Goal: Task Accomplishment & Management: Manage account settings

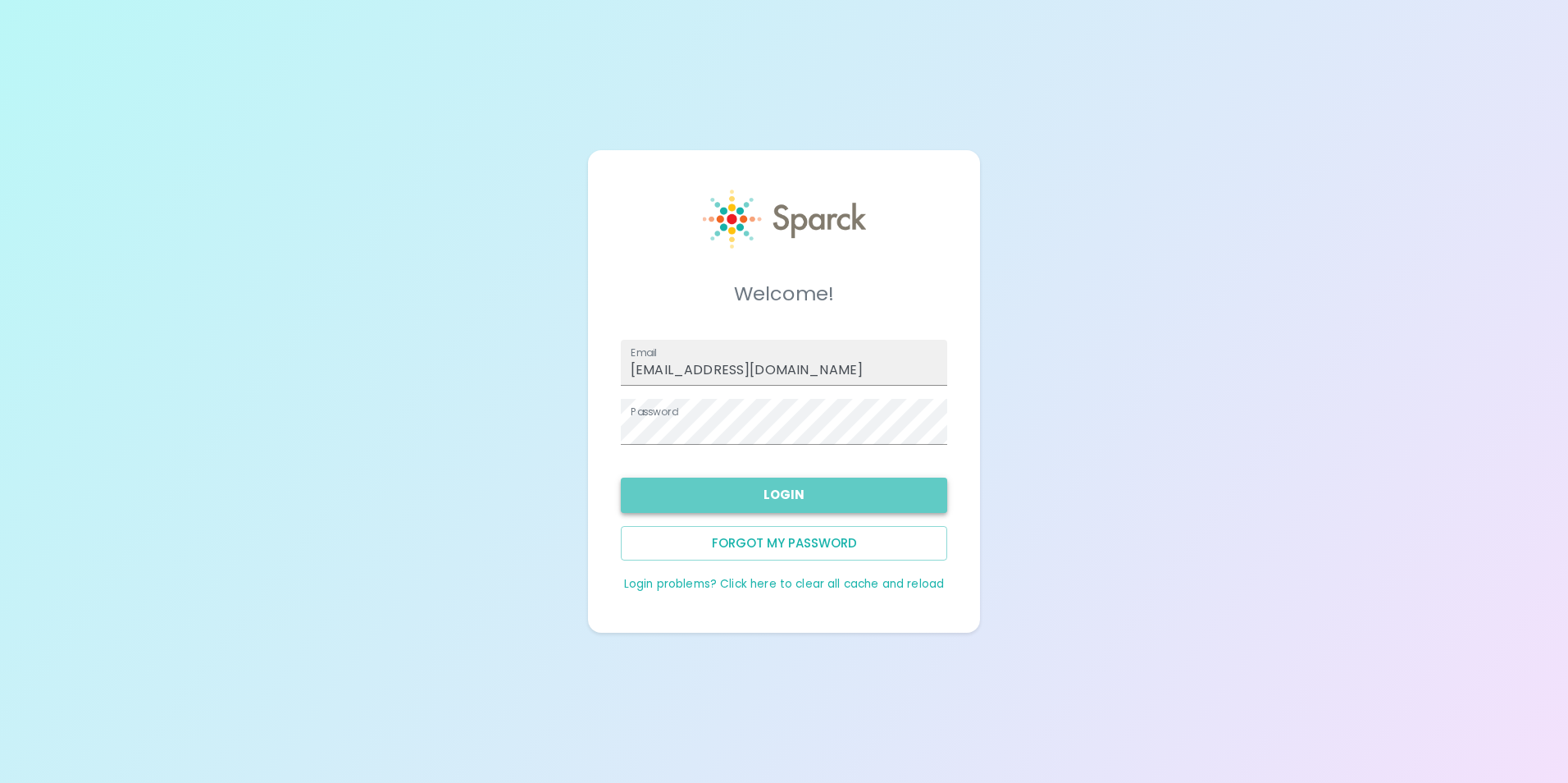
click at [798, 492] on button "Login" at bounding box center [784, 494] width 326 height 34
click at [776, 502] on button "Login" at bounding box center [784, 494] width 326 height 34
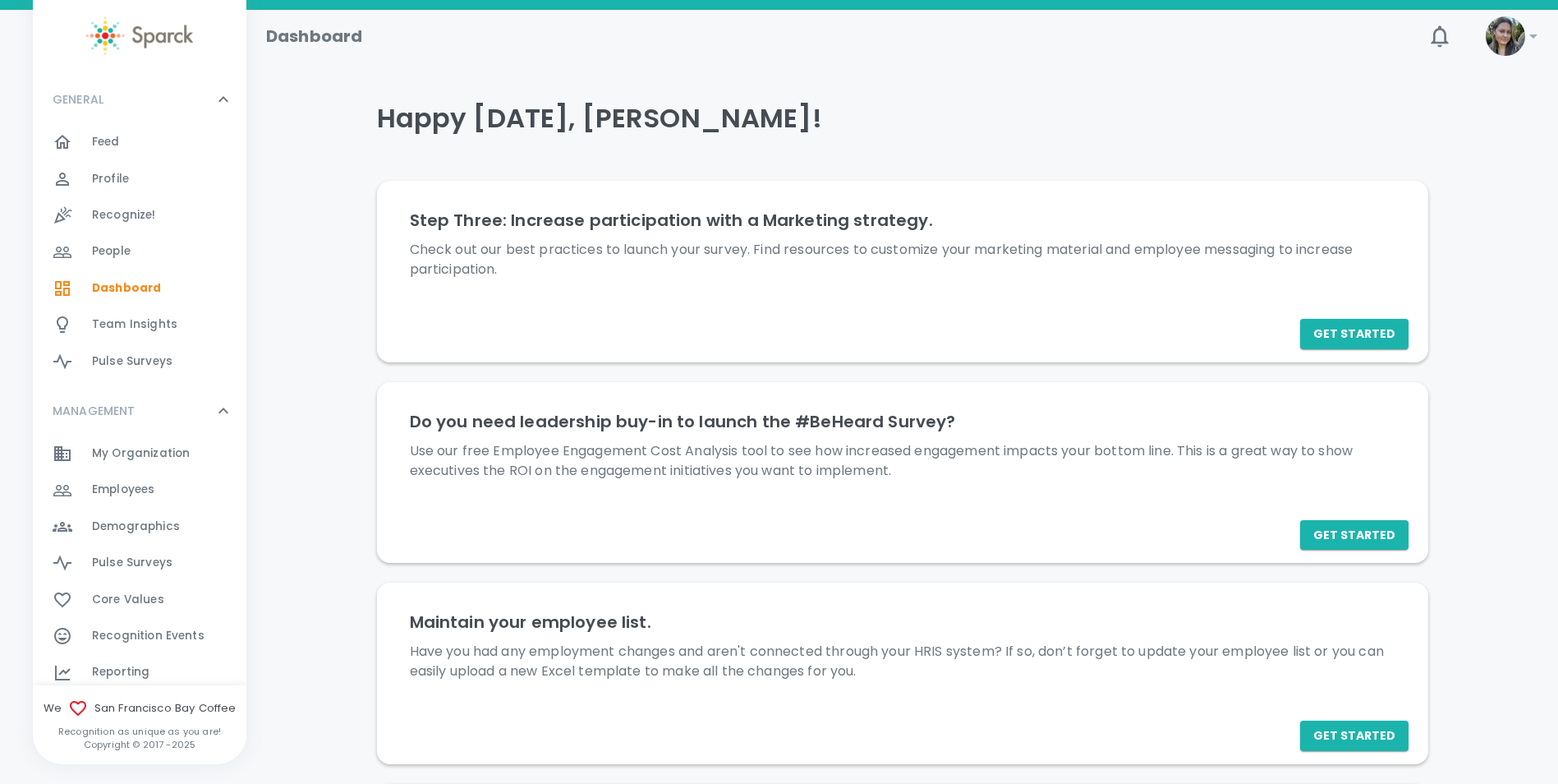
click at [134, 124] on div "Feed 0" at bounding box center [140, 142] width 214 height 36
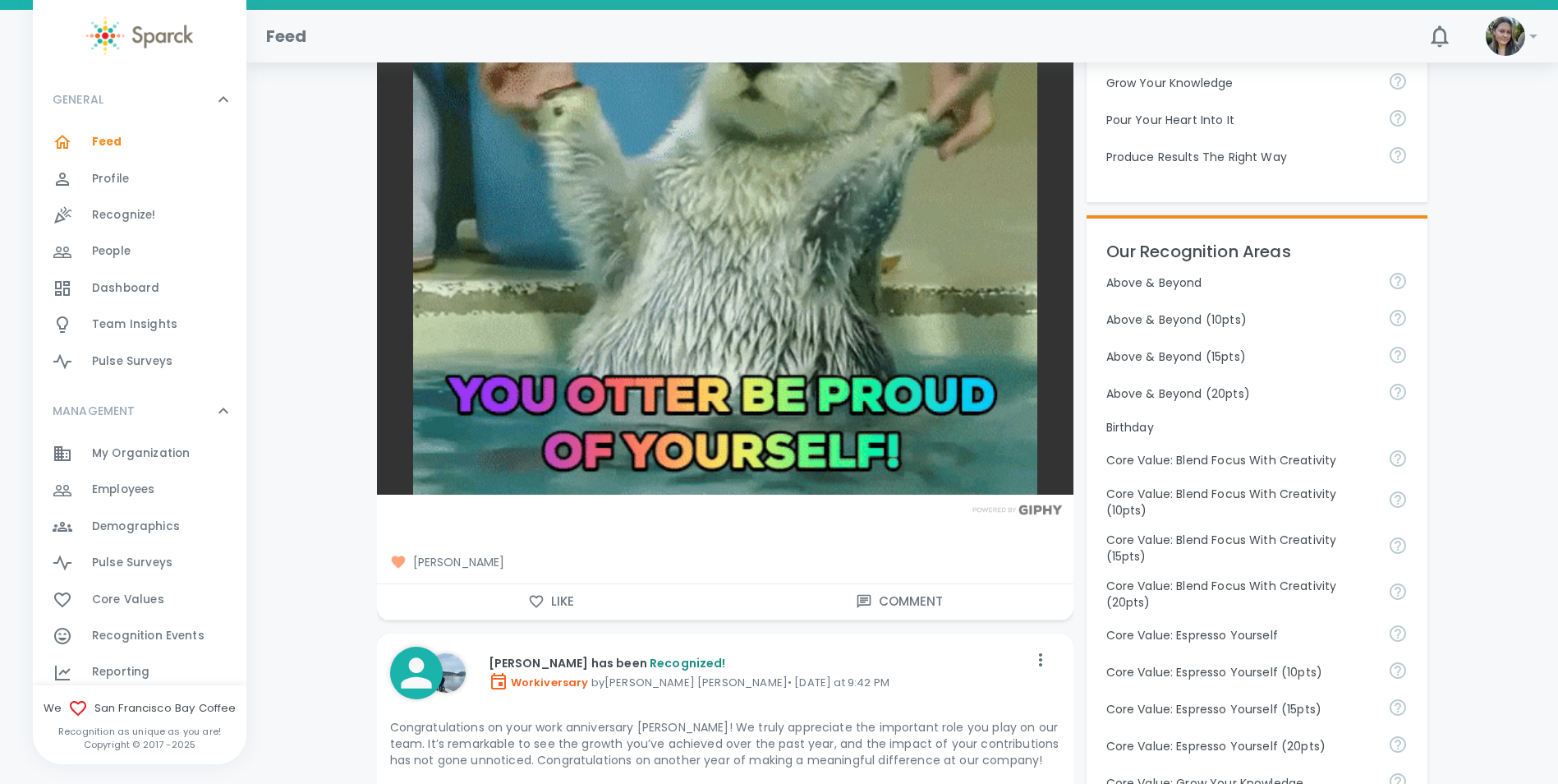
scroll to position [575, 0]
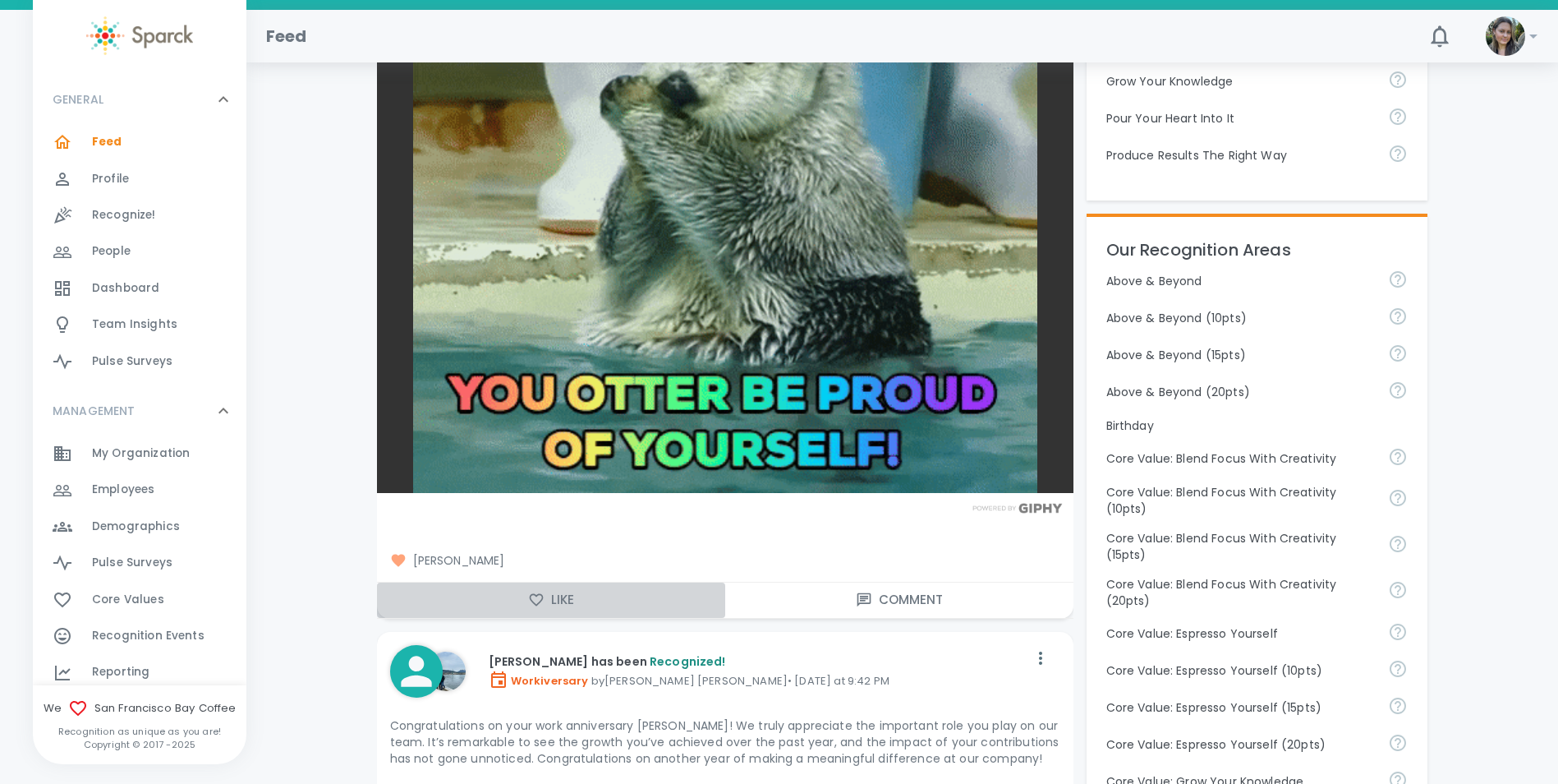
click at [568, 595] on button "Like" at bounding box center [551, 599] width 348 height 34
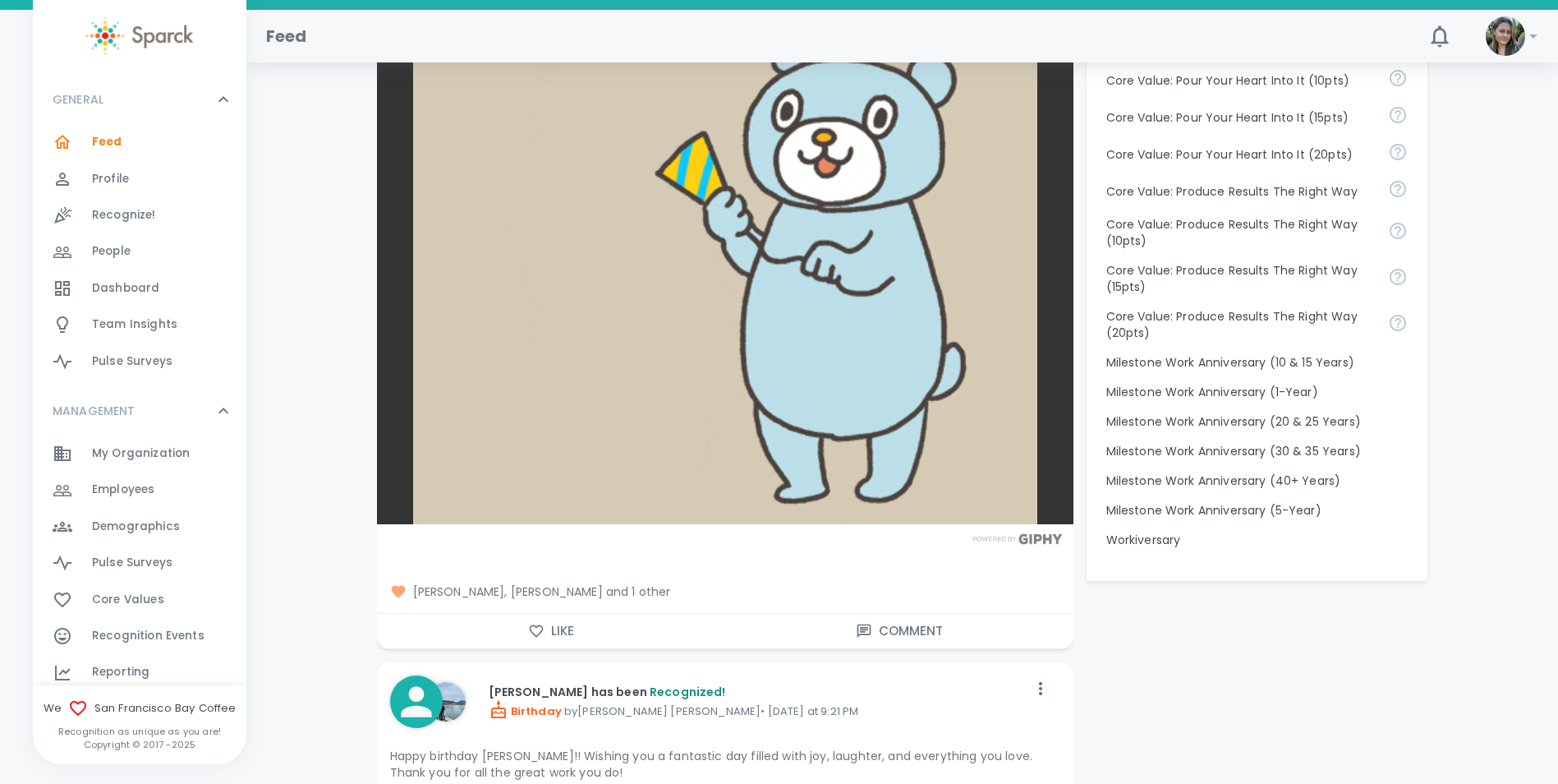
scroll to position [1479, 0]
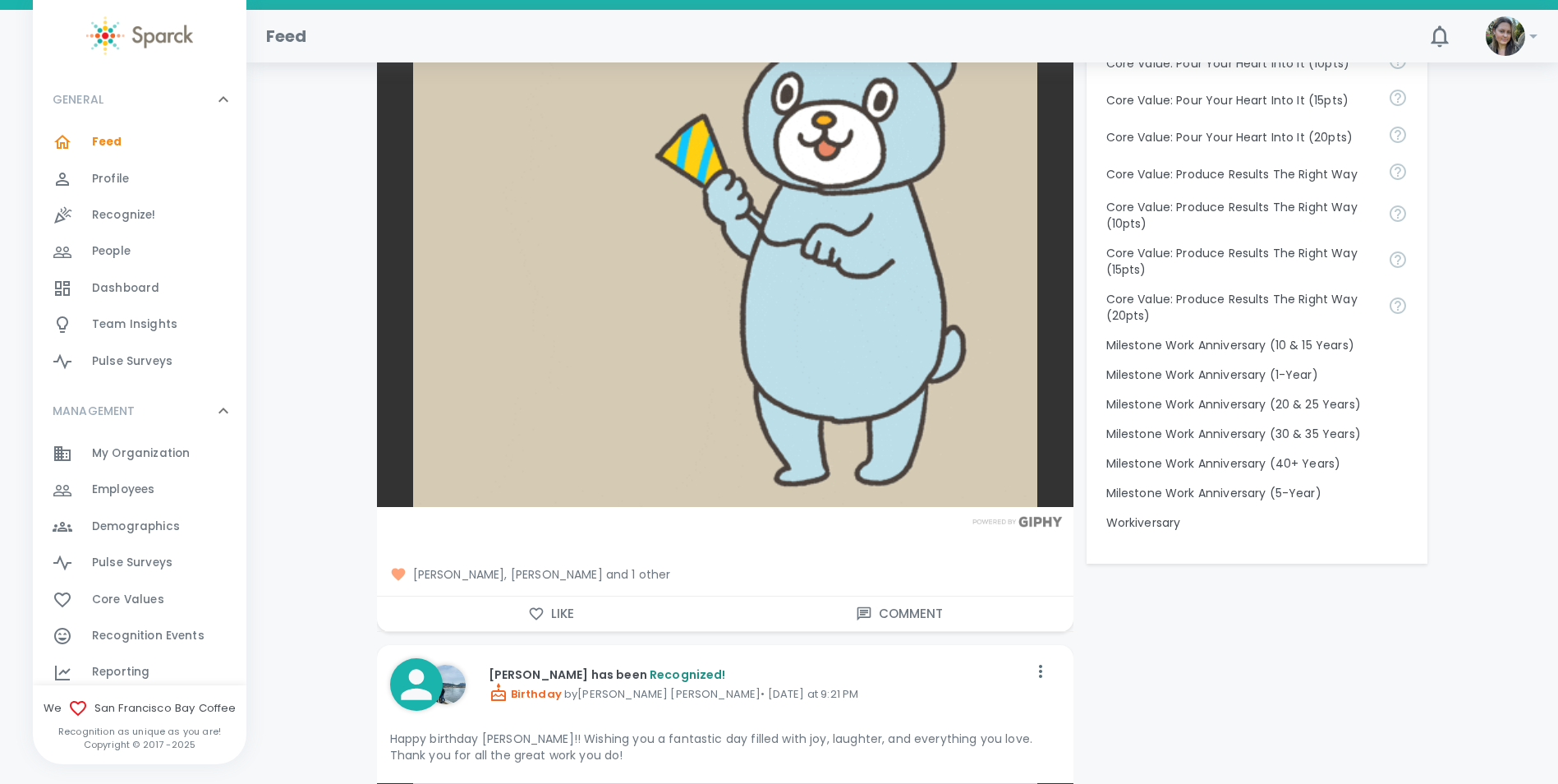
click at [560, 615] on button "Like" at bounding box center [551, 613] width 348 height 34
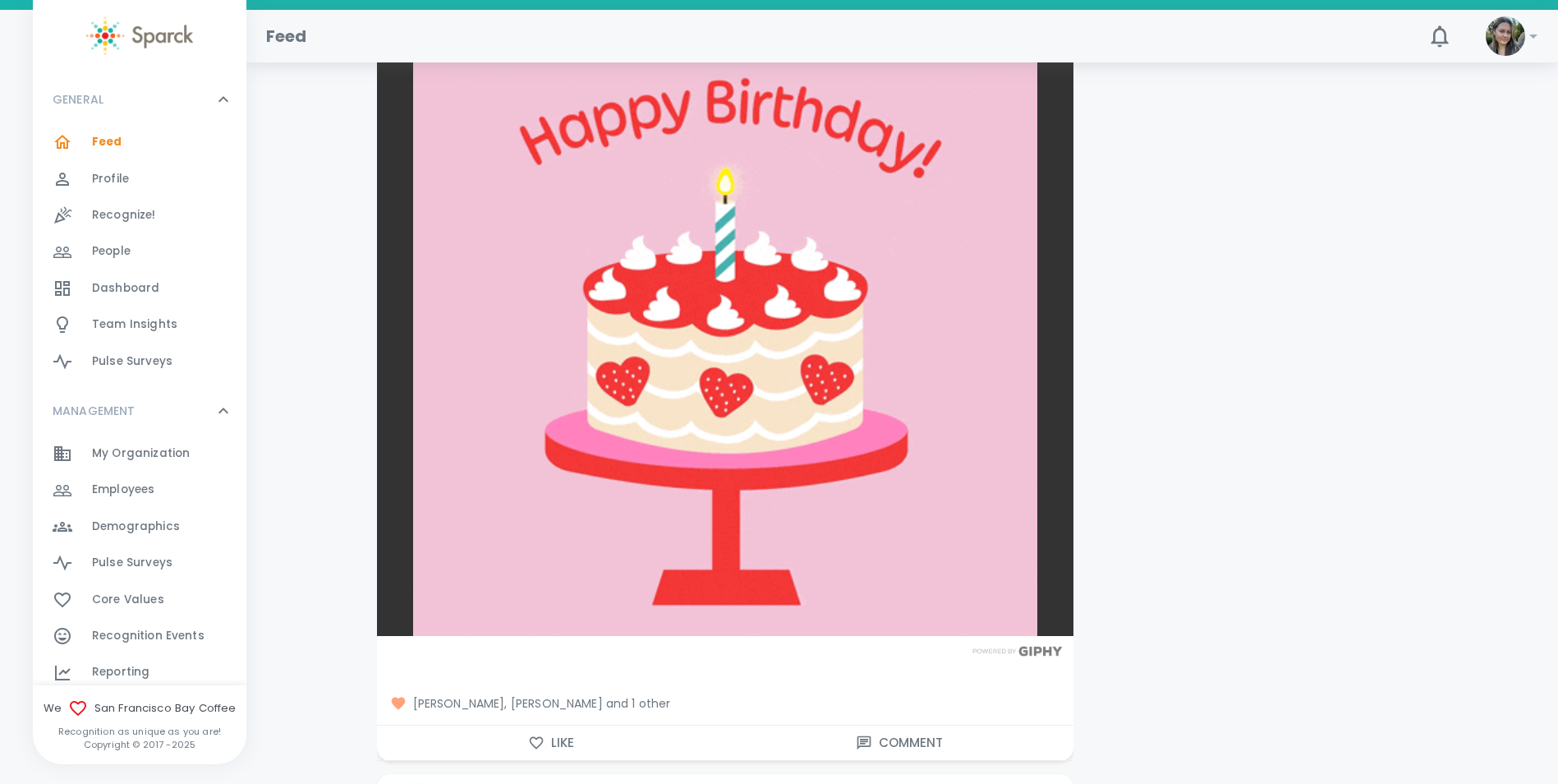
scroll to position [2300, 0]
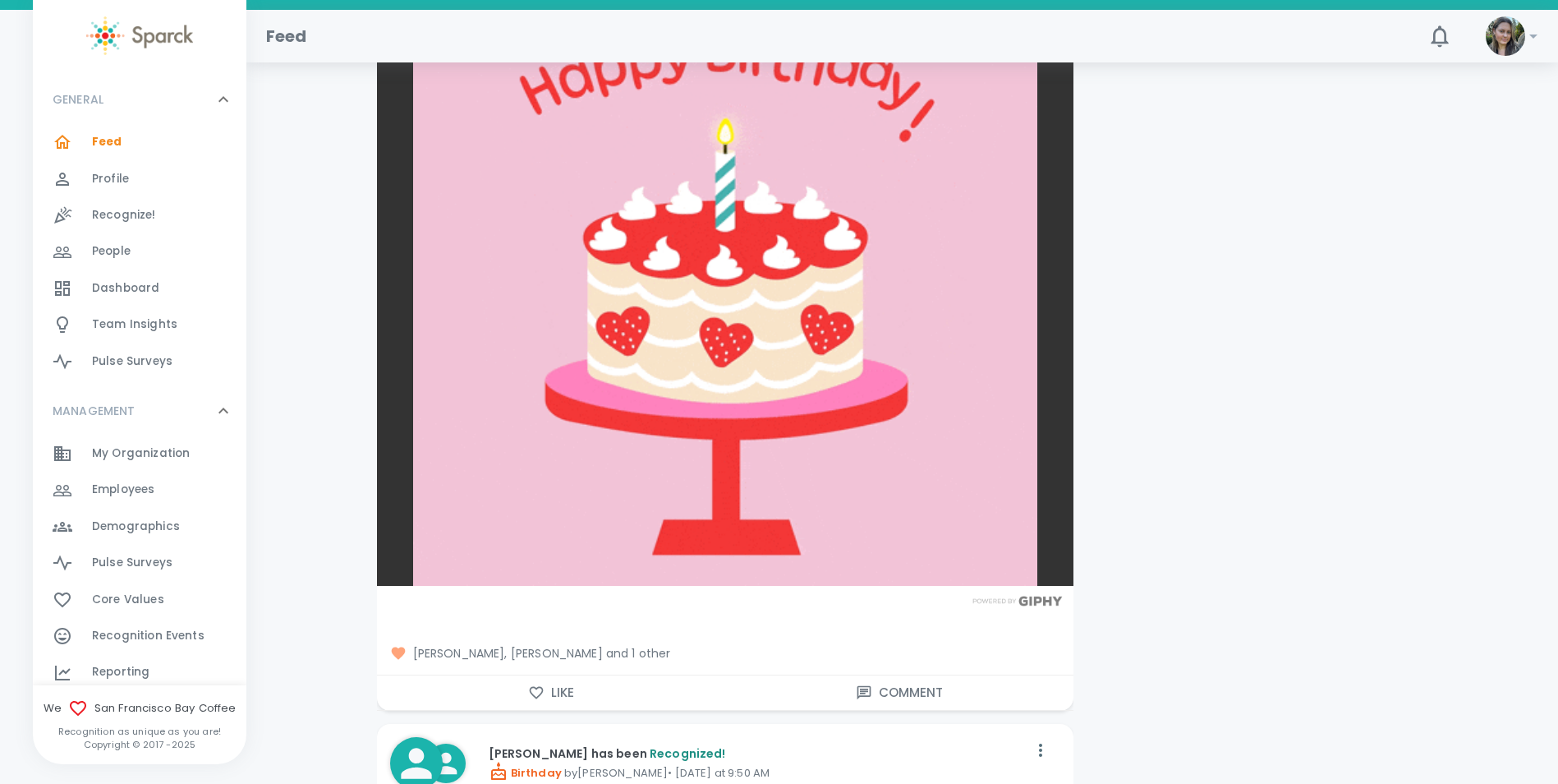
click at [573, 690] on button "Like" at bounding box center [551, 692] width 348 height 34
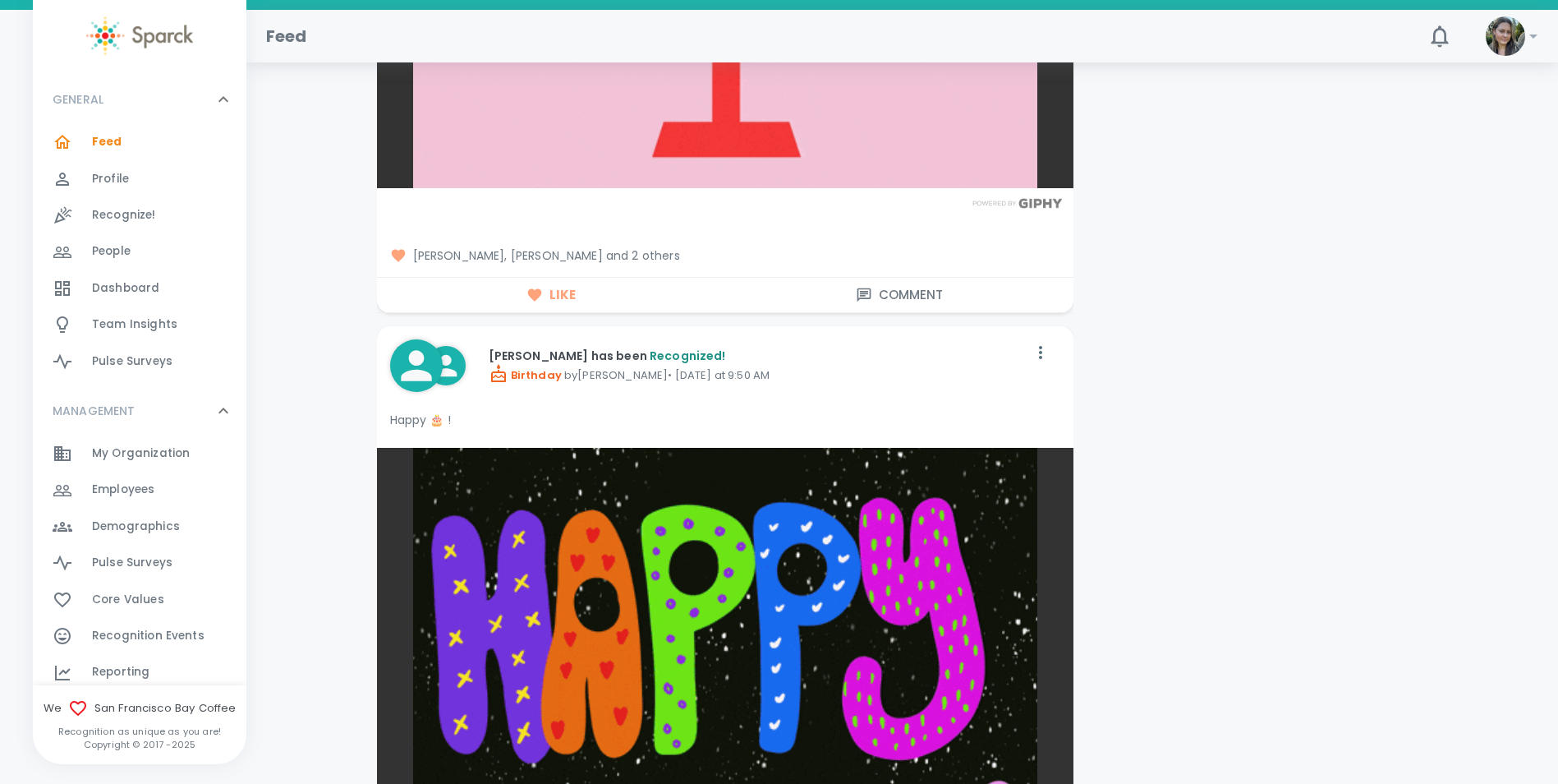
scroll to position [2710, 0]
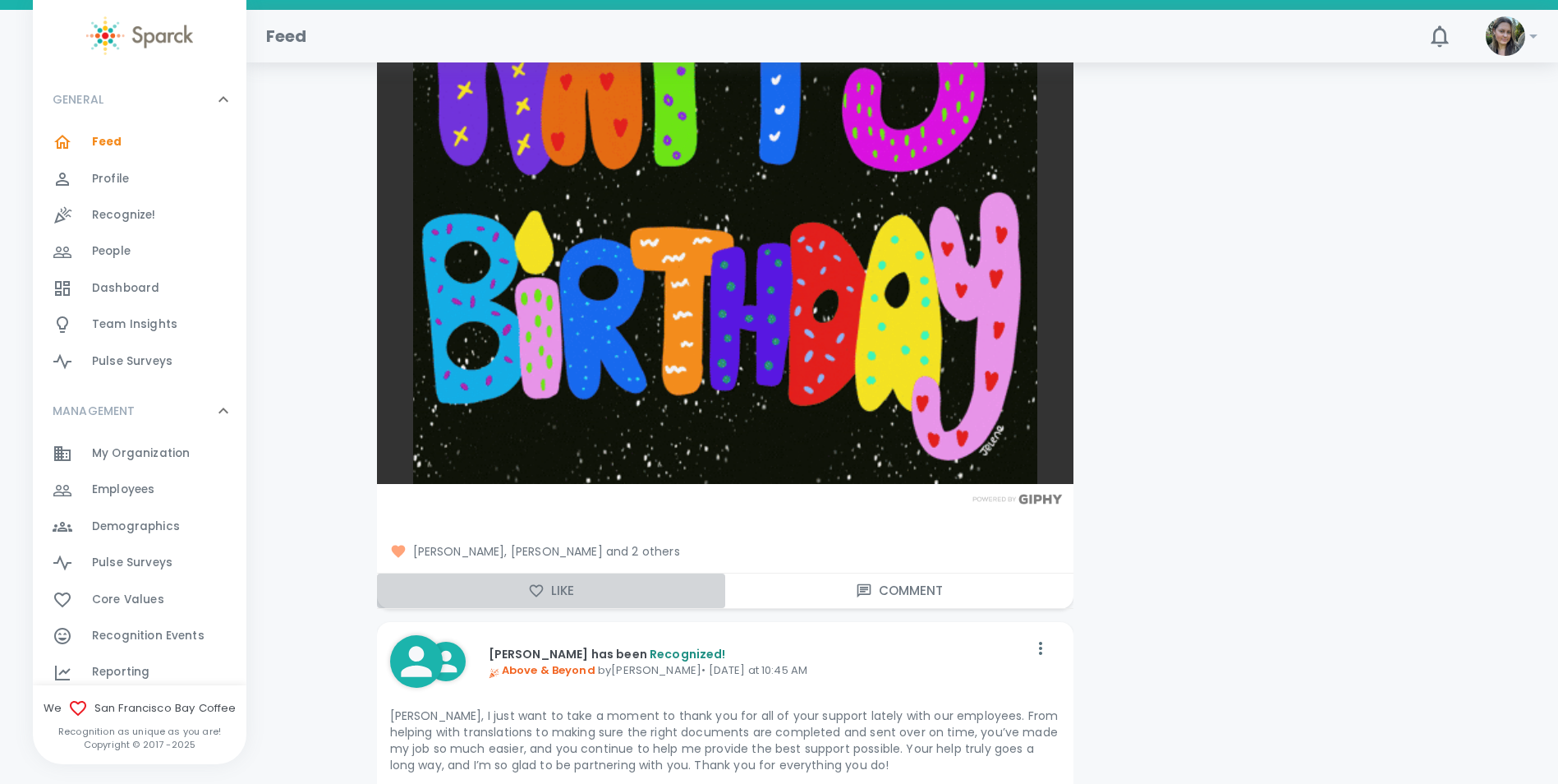
click at [564, 595] on button "Like" at bounding box center [551, 590] width 348 height 34
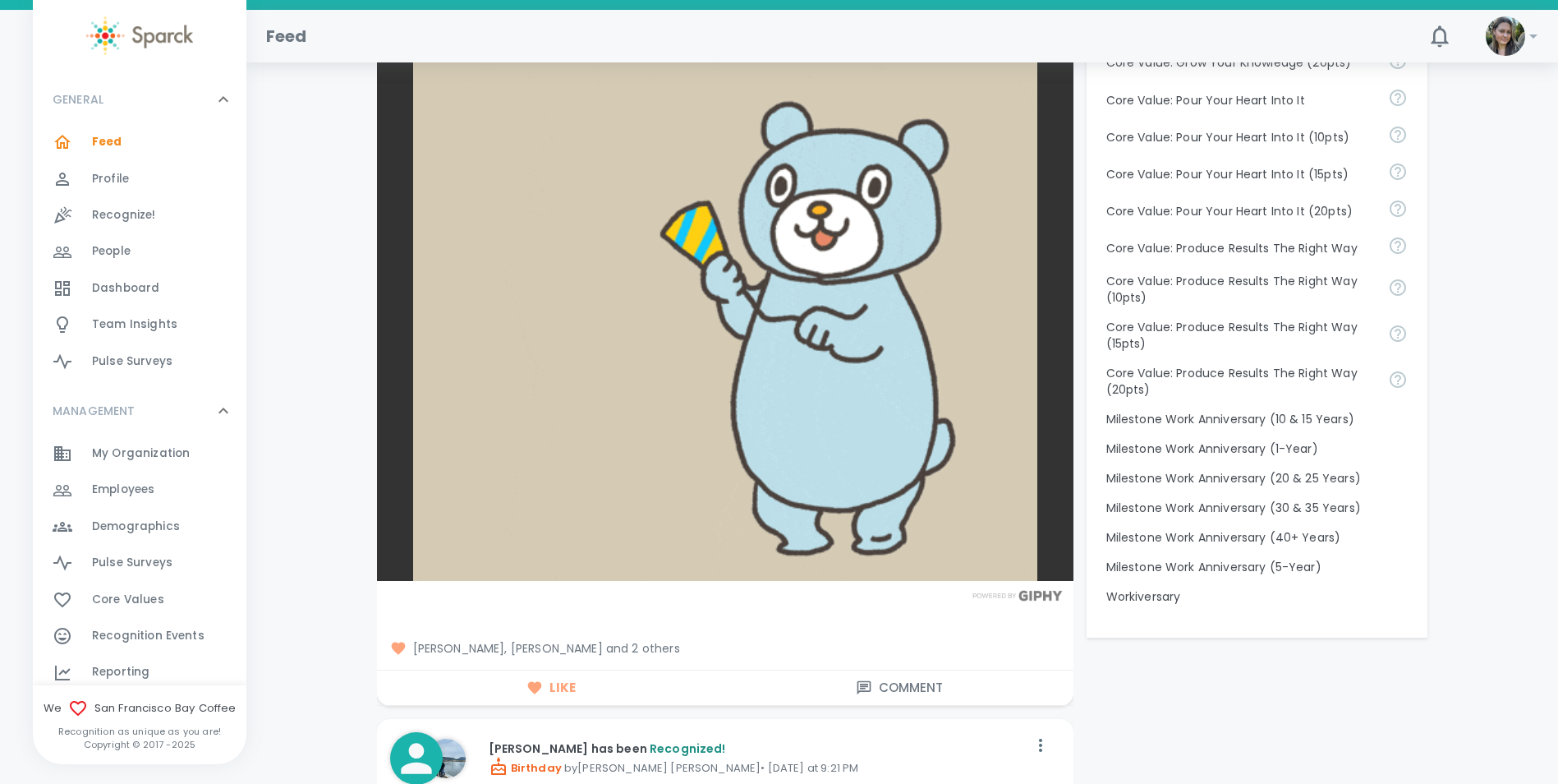
scroll to position [1232, 0]
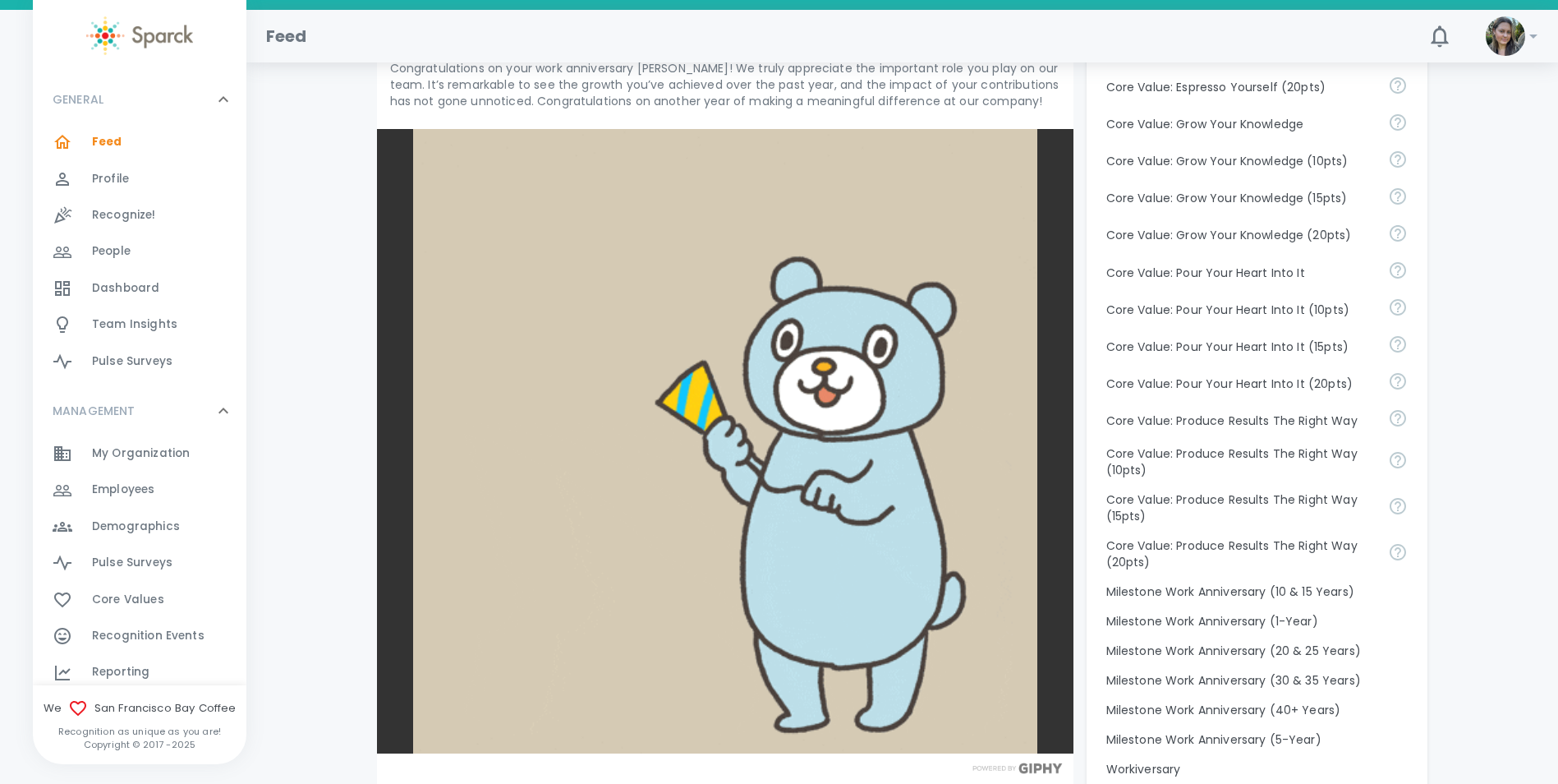
click at [147, 495] on span "Employees" at bounding box center [123, 490] width 63 height 17
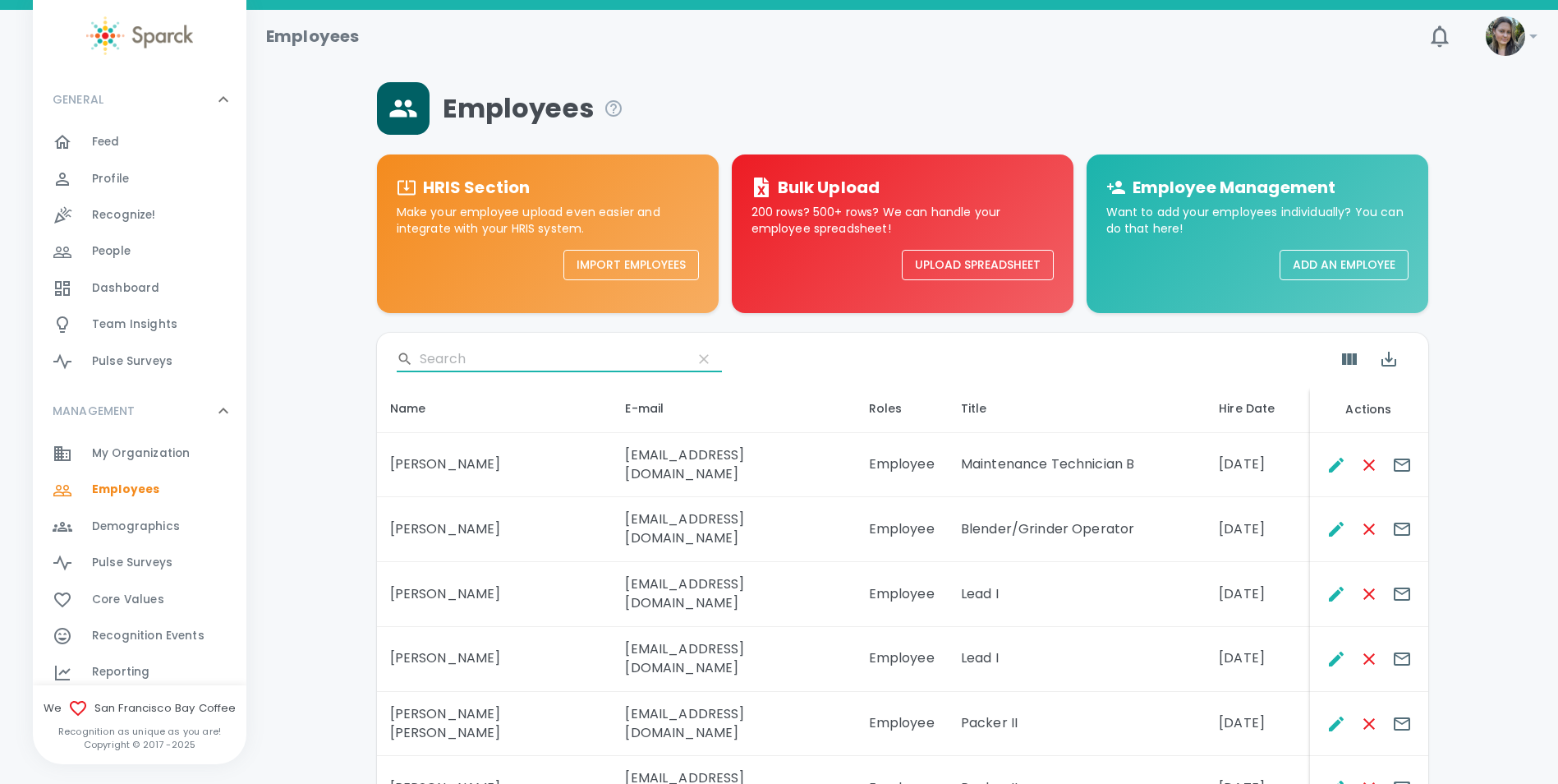
click at [526, 365] on input "Search" at bounding box center [550, 358] width 260 height 27
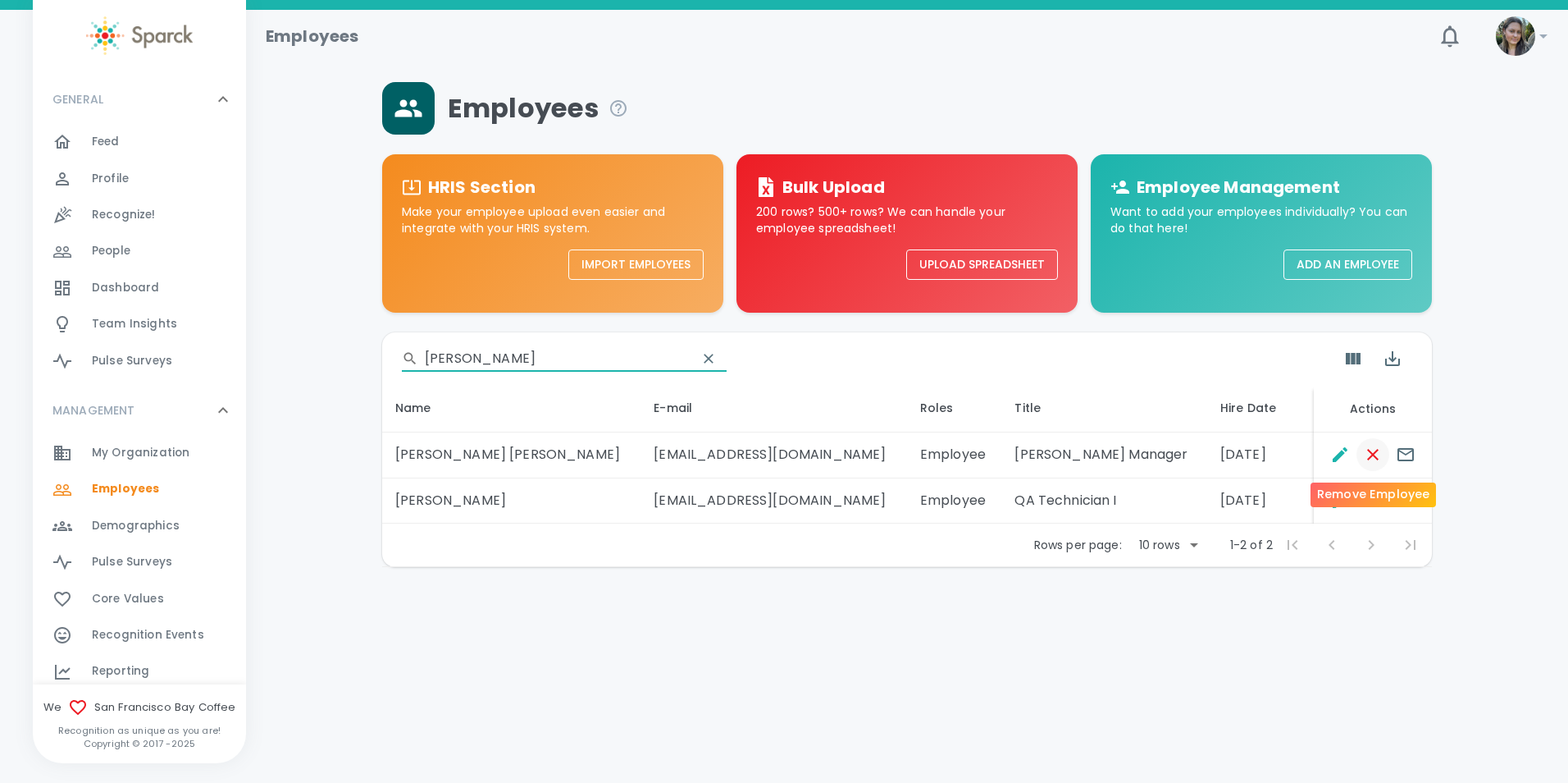
type input "[PERSON_NAME]"
click at [1368, 458] on icon "Remove Employee" at bounding box center [1372, 455] width 11 height 11
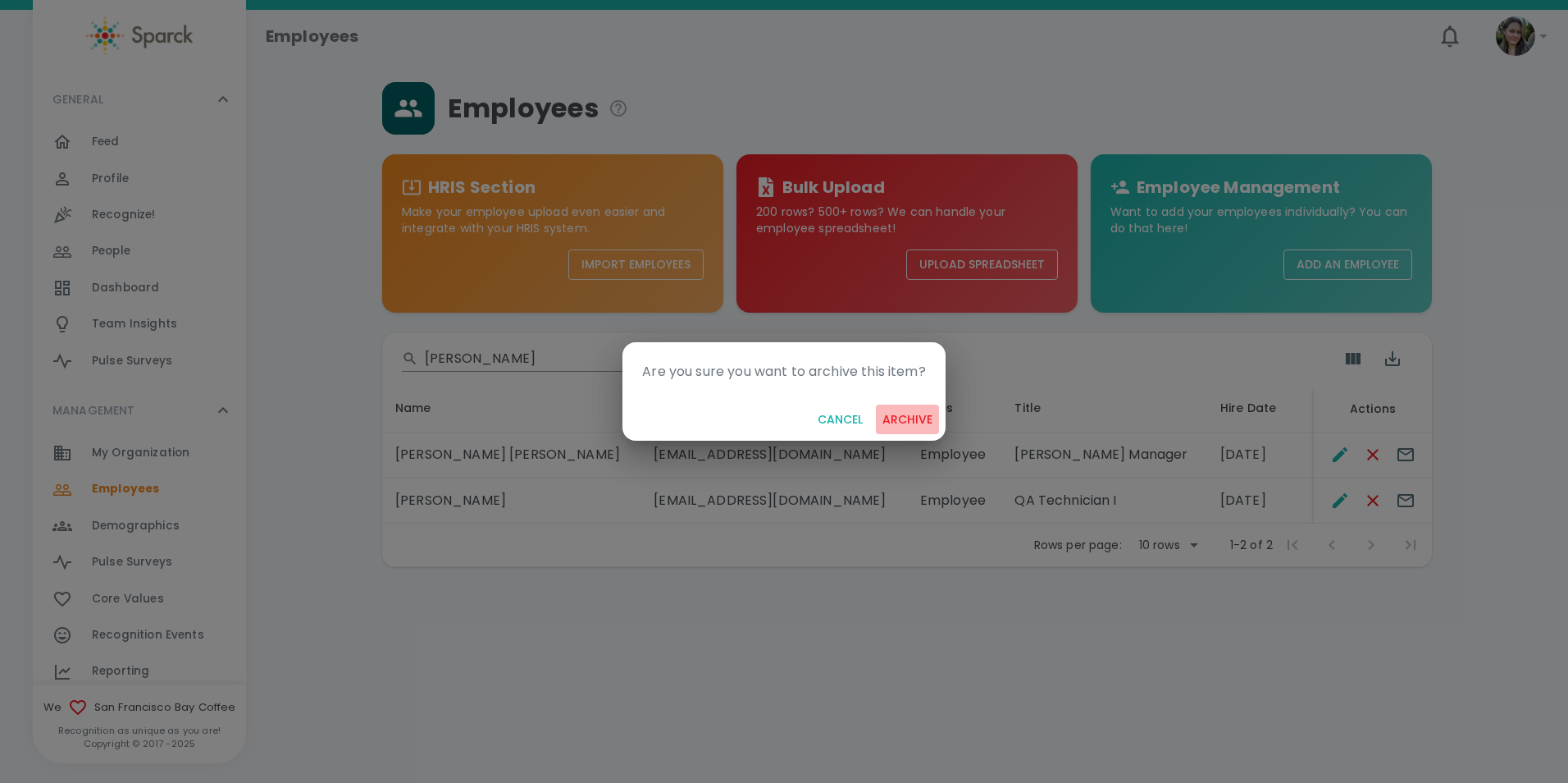
click at [921, 417] on button "archive" at bounding box center [907, 420] width 63 height 30
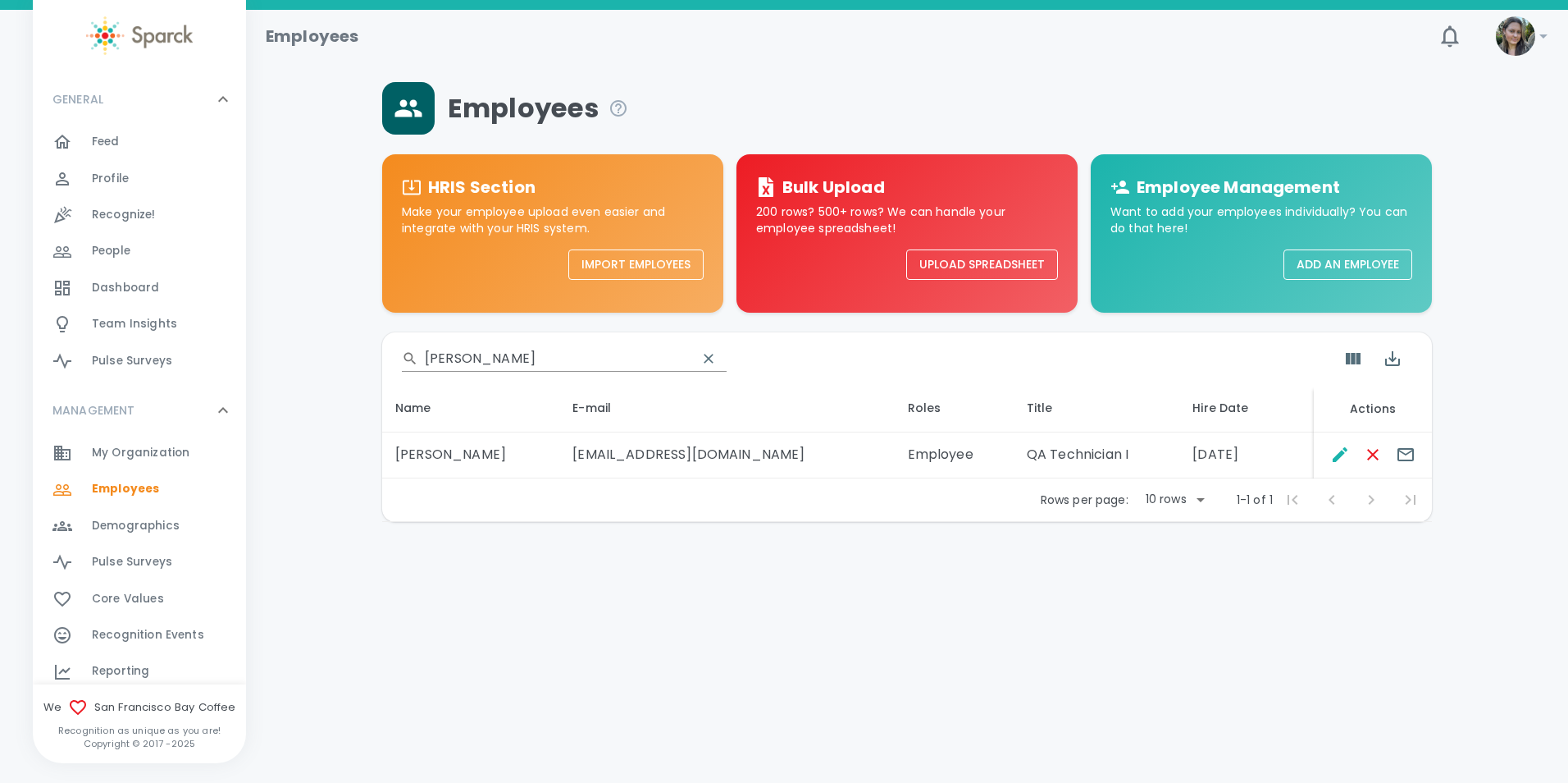
click at [118, 148] on span "Feed" at bounding box center [106, 142] width 28 height 17
